Goal: Task Accomplishment & Management: Manage account settings

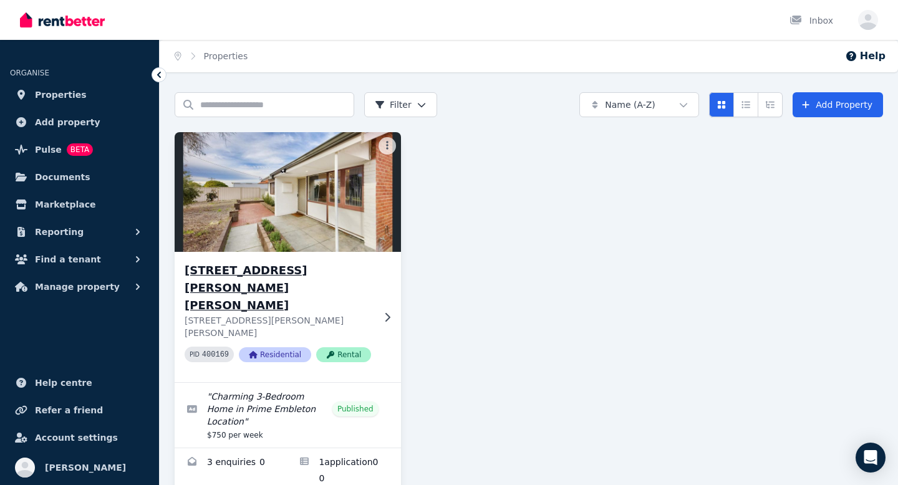
click at [369, 268] on div "[STREET_ADDRESS][PERSON_NAME][PERSON_NAME] [STREET_ADDRESS][PERSON_NAME][PERSON…" at bounding box center [288, 317] width 226 height 130
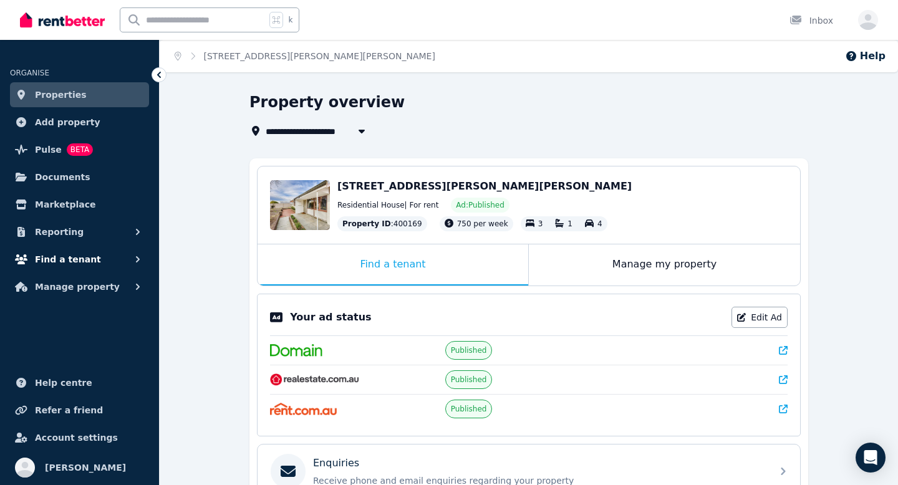
click at [132, 253] on icon "button" at bounding box center [138, 259] width 12 height 12
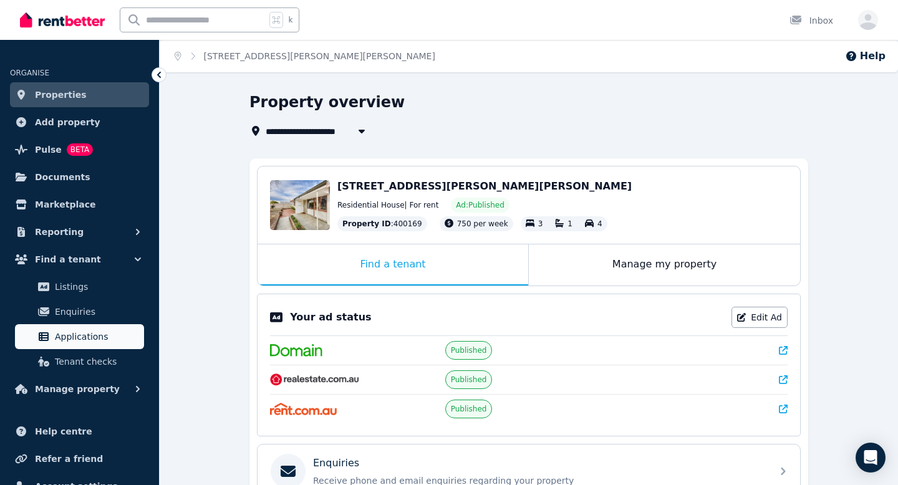
click at [77, 329] on span "Applications" at bounding box center [97, 336] width 84 height 15
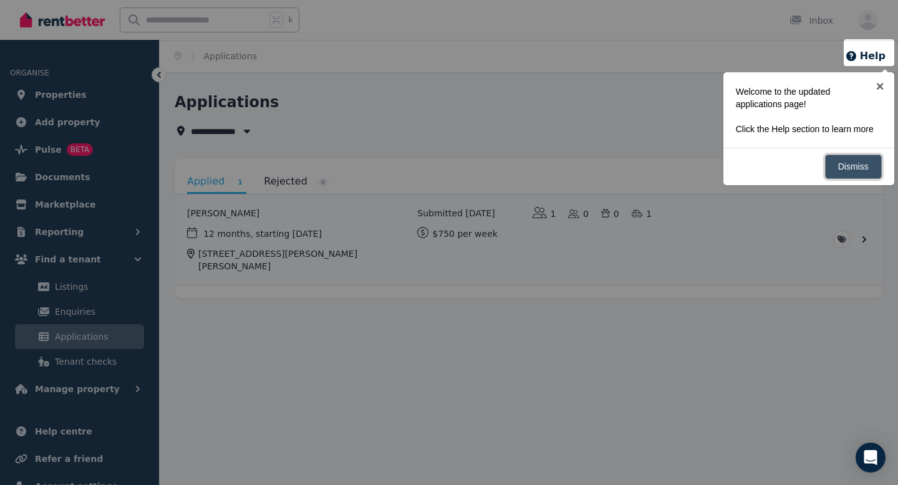
click at [846, 163] on link "Dismiss" at bounding box center [853, 167] width 57 height 24
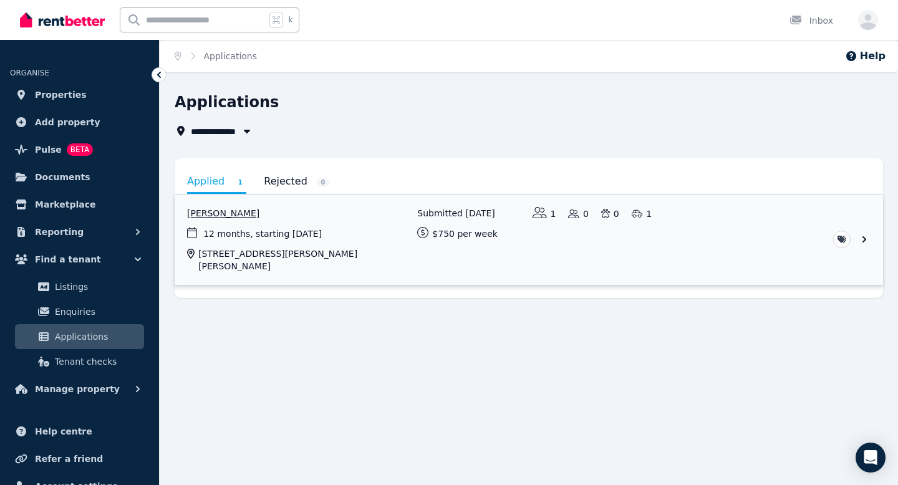
click at [722, 216] on link "View application: Richard Eaton" at bounding box center [529, 240] width 708 height 90
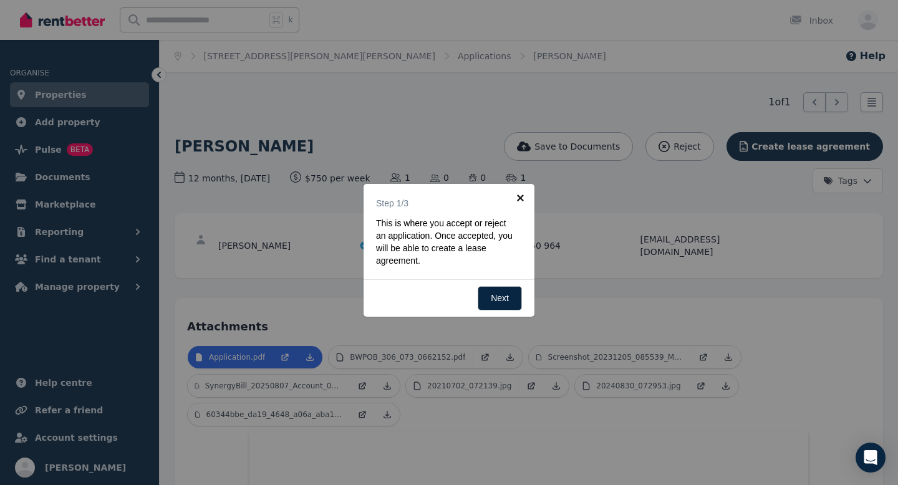
click at [523, 198] on link "×" at bounding box center [520, 198] width 28 height 28
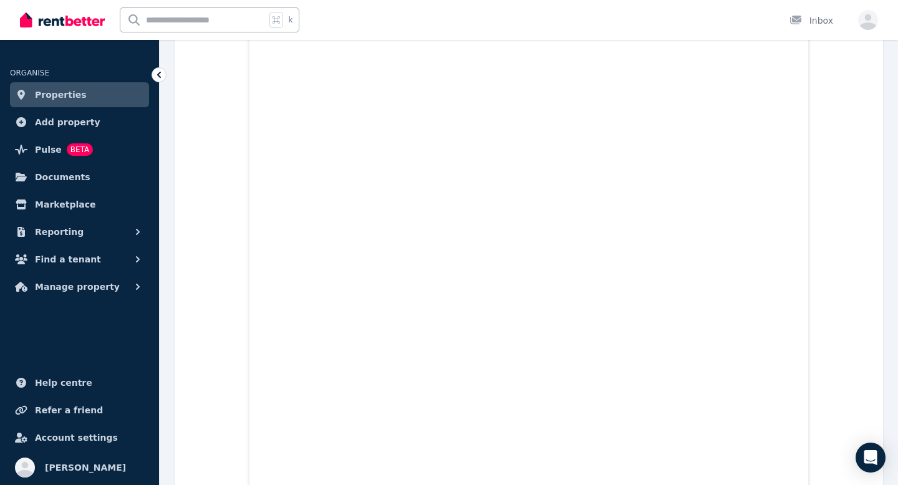
scroll to position [1394, 0]
